Goal: Check status: Check status

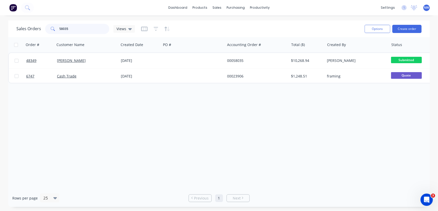
drag, startPoint x: 75, startPoint y: 28, endPoint x: 59, endPoint y: 26, distance: 16.0
click at [59, 27] on input "58035" at bounding box center [84, 29] width 50 height 10
paste input "00058406"
drag, startPoint x: 79, startPoint y: 28, endPoint x: 52, endPoint y: 23, distance: 27.6
click at [52, 23] on div "Sales Orders 00058406 Views" at bounding box center [188, 29] width 344 height 13
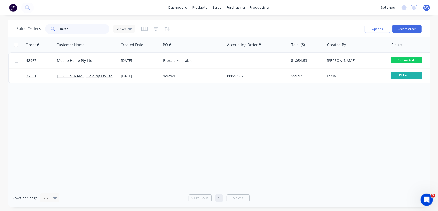
drag, startPoint x: 73, startPoint y: 29, endPoint x: 39, endPoint y: 26, distance: 34.2
click at [39, 26] on div "Sales Orders 48967 Views" at bounding box center [75, 29] width 118 height 10
paste input "9356"
drag, startPoint x: 76, startPoint y: 29, endPoint x: 43, endPoint y: 28, distance: 33.8
click at [43, 28] on div "Sales Orders 49356 Views" at bounding box center [75, 29] width 118 height 10
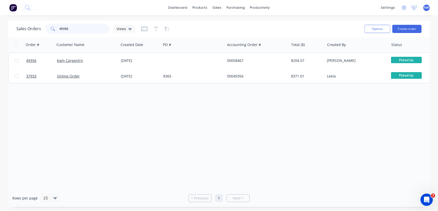
paste input "8849"
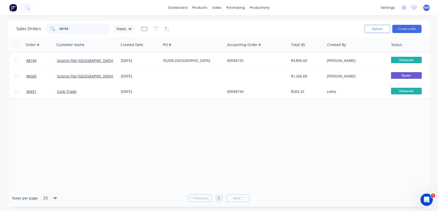
drag, startPoint x: 70, startPoint y: 30, endPoint x: 40, endPoint y: 30, distance: 30.0
click at [40, 30] on div "Sales Orders 48194 Views" at bounding box center [75, 29] width 118 height 10
paste input "4080"
drag, startPoint x: 75, startPoint y: 31, endPoint x: 45, endPoint y: 34, distance: 30.5
click at [58, 33] on div "44080" at bounding box center [77, 29] width 64 height 10
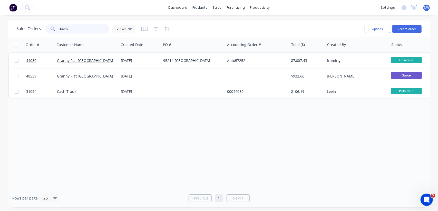
paste input "8939"
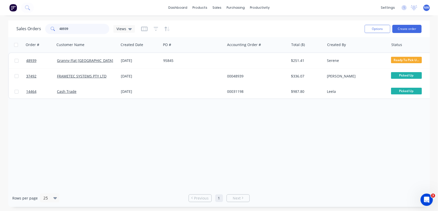
drag, startPoint x: 74, startPoint y: 29, endPoint x: 42, endPoint y: 27, distance: 31.3
click at [42, 27] on div "Sales Orders 48939 Views" at bounding box center [75, 29] width 118 height 10
paste input "744"
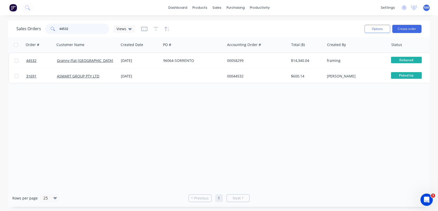
drag, startPoint x: 44, startPoint y: 30, endPoint x: 39, endPoint y: 30, distance: 5.1
click at [39, 30] on div "Sales Orders 44532 Views" at bounding box center [75, 29] width 118 height 10
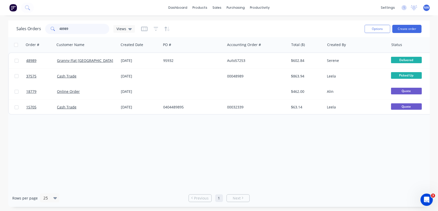
drag, startPoint x: 76, startPoint y: 25, endPoint x: 33, endPoint y: 25, distance: 43.6
click at [33, 25] on div "Sales Orders 48989 Views" at bounding box center [75, 29] width 118 height 10
paste input "9044"
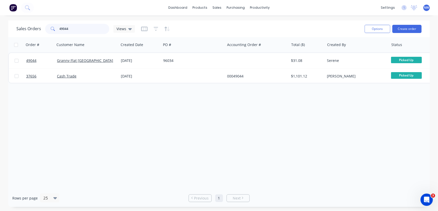
drag, startPoint x: 74, startPoint y: 28, endPoint x: 36, endPoint y: 27, distance: 38.2
click at [36, 27] on div "Sales Orders 49044 Views" at bounding box center [75, 29] width 118 height 10
paste input "487"
drag, startPoint x: 73, startPoint y: 25, endPoint x: 49, endPoint y: 26, distance: 23.6
click at [49, 26] on div "49487" at bounding box center [77, 29] width 64 height 10
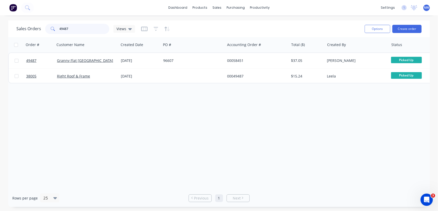
paste input "65"
drag, startPoint x: 74, startPoint y: 31, endPoint x: 19, endPoint y: 24, distance: 54.5
click at [19, 24] on div "Sales Orders 49465 Views" at bounding box center [75, 29] width 118 height 10
paste input "3"
drag, startPoint x: 74, startPoint y: 31, endPoint x: 39, endPoint y: 27, distance: 35.3
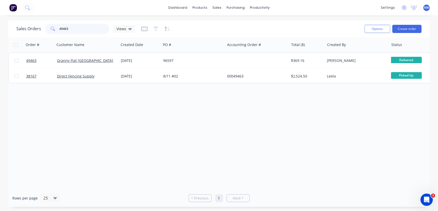
click at [39, 27] on div "Sales Orders 49463 Views" at bounding box center [75, 29] width 118 height 10
paste input "8558"
drag, startPoint x: 52, startPoint y: 28, endPoint x: 55, endPoint y: 27, distance: 3.2
click at [55, 27] on div "48558" at bounding box center [77, 29] width 64 height 10
drag, startPoint x: 75, startPoint y: 27, endPoint x: 40, endPoint y: 22, distance: 35.2
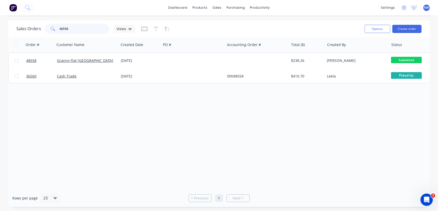
click at [35, 27] on div "Sales Orders 48558 Views" at bounding box center [75, 29] width 118 height 10
paste input "9266"
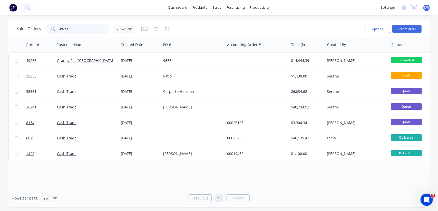
drag, startPoint x: 74, startPoint y: 30, endPoint x: 40, endPoint y: 28, distance: 34.1
click at [40, 28] on div "Sales Orders 49266 Views" at bounding box center [75, 29] width 118 height 10
paste input "320"
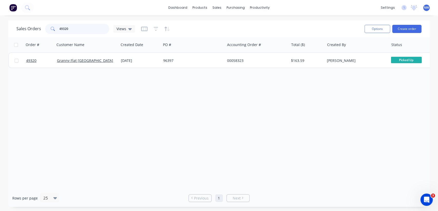
drag, startPoint x: 78, startPoint y: 31, endPoint x: 42, endPoint y: 28, distance: 36.3
click at [42, 28] on div "Sales Orders 49320 Views" at bounding box center [75, 29] width 118 height 10
paste input "468"
drag, startPoint x: 74, startPoint y: 29, endPoint x: 50, endPoint y: 27, distance: 24.2
click at [50, 27] on div "49468" at bounding box center [77, 29] width 64 height 10
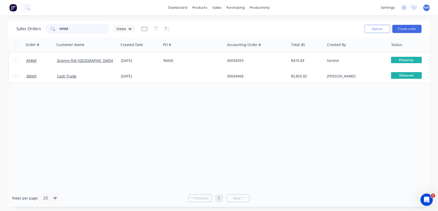
paste input "279"
drag, startPoint x: 86, startPoint y: 28, endPoint x: 39, endPoint y: 27, distance: 46.7
click at [40, 28] on div "Sales Orders 49279 Views" at bounding box center [75, 29] width 118 height 10
paste input "466"
drag, startPoint x: 78, startPoint y: 28, endPoint x: 74, endPoint y: 7, distance: 21.4
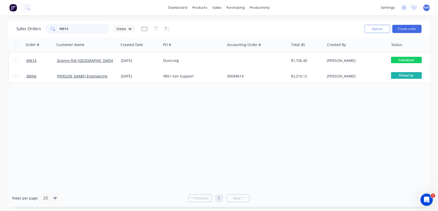
click at [78, 27] on input "49614" at bounding box center [84, 29] width 50 height 10
drag, startPoint x: 76, startPoint y: 30, endPoint x: 44, endPoint y: 27, distance: 32.4
click at [44, 27] on div "Sales Orders 49701 Views" at bounding box center [75, 29] width 118 height 10
paste input "628"
drag, startPoint x: 72, startPoint y: 29, endPoint x: 43, endPoint y: 27, distance: 29.0
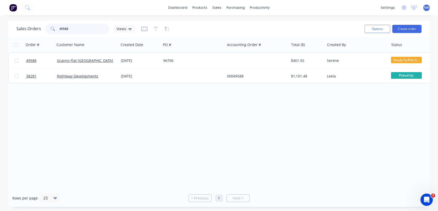
click at [43, 27] on div "Sales Orders 49588 Views" at bounding box center [75, 29] width 118 height 10
paste input "669"
drag, startPoint x: 77, startPoint y: 30, endPoint x: 47, endPoint y: 27, distance: 30.1
click at [47, 27] on div "49669" at bounding box center [77, 29] width 64 height 10
paste input "172"
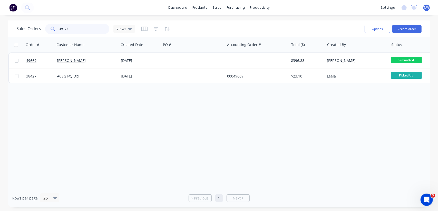
type input "49172"
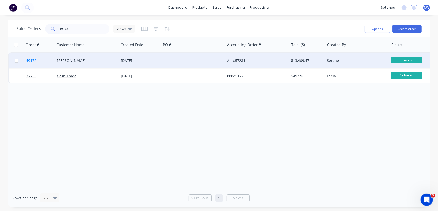
click at [27, 62] on span "49172" at bounding box center [31, 60] width 10 height 5
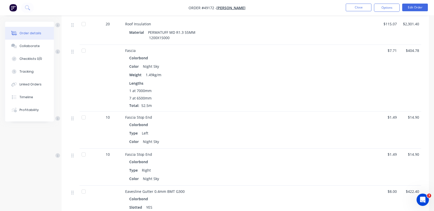
scroll to position [390, 0]
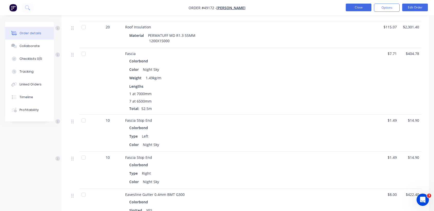
click at [354, 8] on button "Close" at bounding box center [359, 8] width 26 height 8
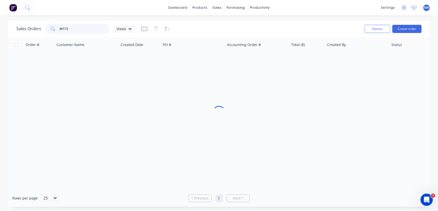
click at [73, 29] on input "49172" at bounding box center [84, 29] width 50 height 10
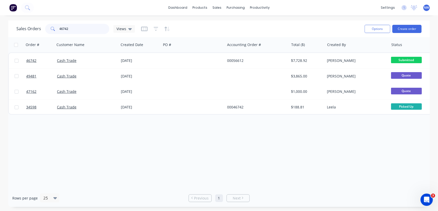
click at [51, 26] on div "46742" at bounding box center [77, 29] width 64 height 10
paste input "9030"
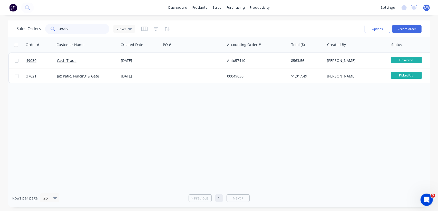
drag, startPoint x: 75, startPoint y: 30, endPoint x: 45, endPoint y: 33, distance: 30.7
click at [45, 33] on div "49030" at bounding box center [77, 29] width 64 height 10
paste input "8708"
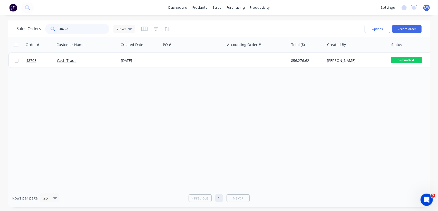
drag, startPoint x: 73, startPoint y: 29, endPoint x: 51, endPoint y: 29, distance: 22.0
click at [51, 29] on div "48708" at bounding box center [77, 29] width 64 height 10
paste input "9242"
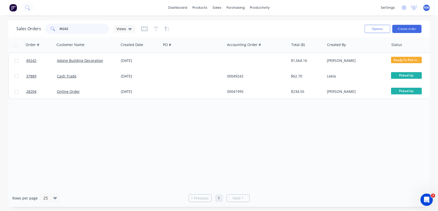
drag, startPoint x: 81, startPoint y: 31, endPoint x: 18, endPoint y: 33, distance: 62.3
click at [18, 34] on div "Sales Orders 49242 Views" at bounding box center [188, 29] width 344 height 13
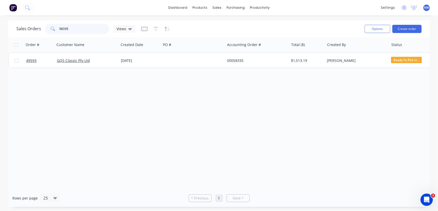
drag, startPoint x: 73, startPoint y: 28, endPoint x: 38, endPoint y: 25, distance: 35.0
click at [38, 25] on div "Sales Orders 58335 Views" at bounding box center [75, 29] width 118 height 10
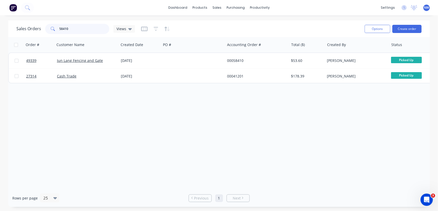
drag, startPoint x: 80, startPoint y: 28, endPoint x: 31, endPoint y: 26, distance: 49.7
click at [30, 27] on div "Sales Orders 58410 Views" at bounding box center [75, 29] width 118 height 10
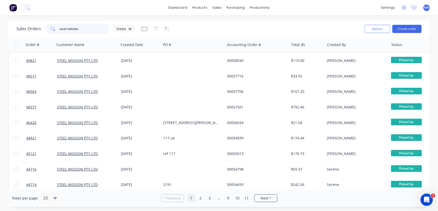
type input "steel mission"
